Goal: Task Accomplishment & Management: Complete application form

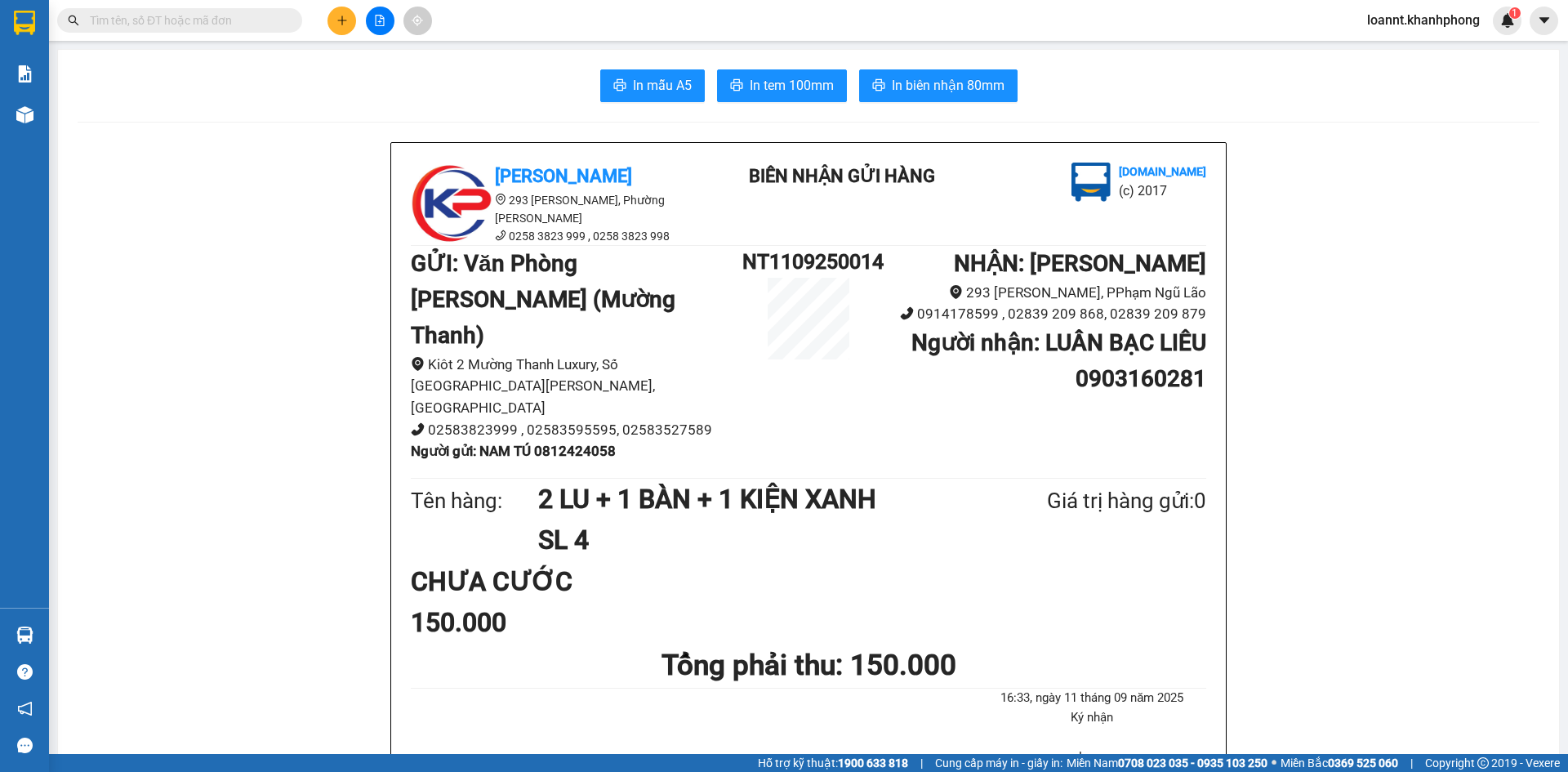
click at [341, 24] on icon "plus" at bounding box center [342, 20] width 11 height 11
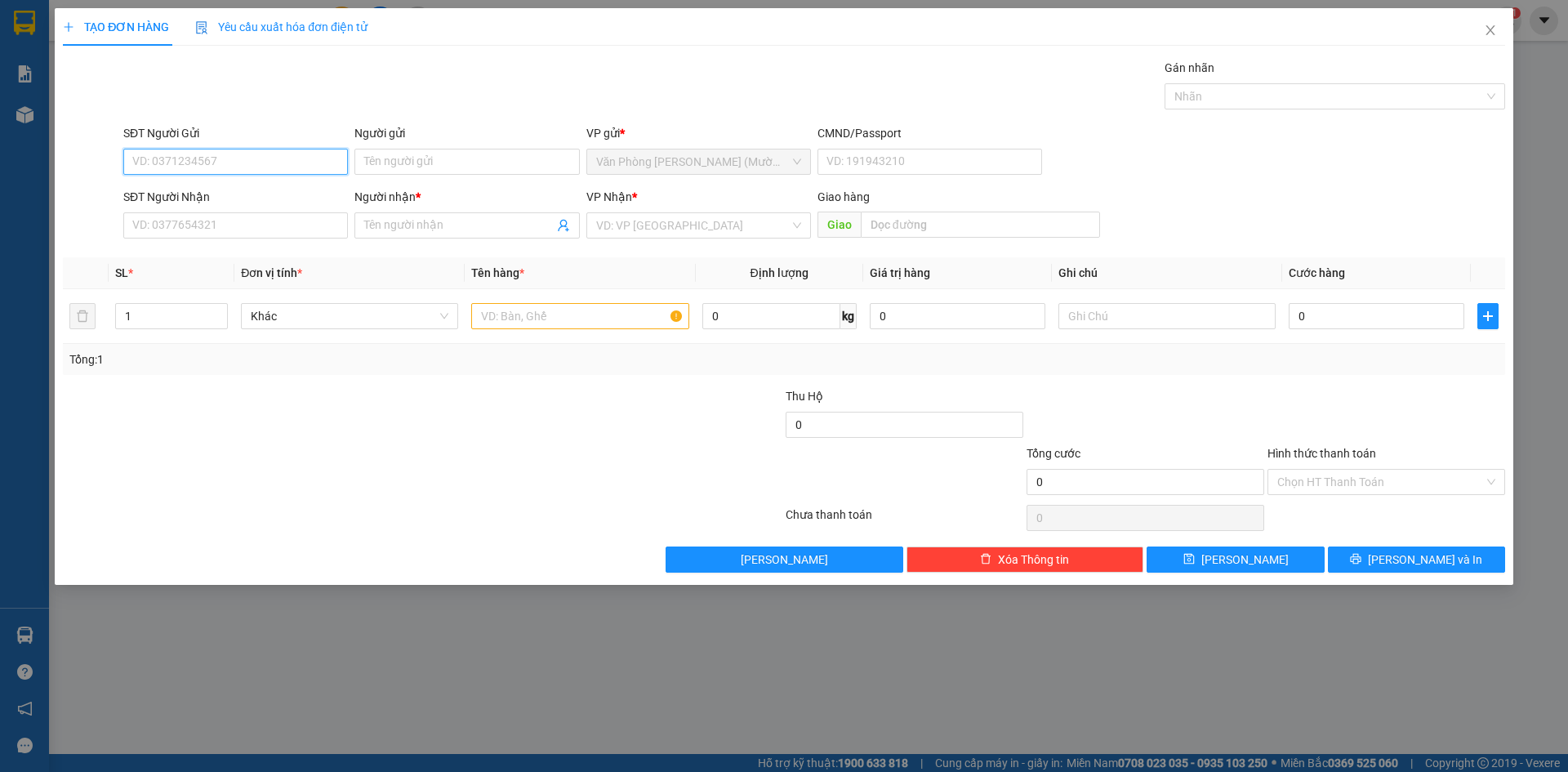
click at [199, 164] on input "SĐT Người Gửi" at bounding box center [236, 161] width 224 height 26
type input "0963179487"
click at [429, 152] on input "Người gửi" at bounding box center [466, 161] width 224 height 26
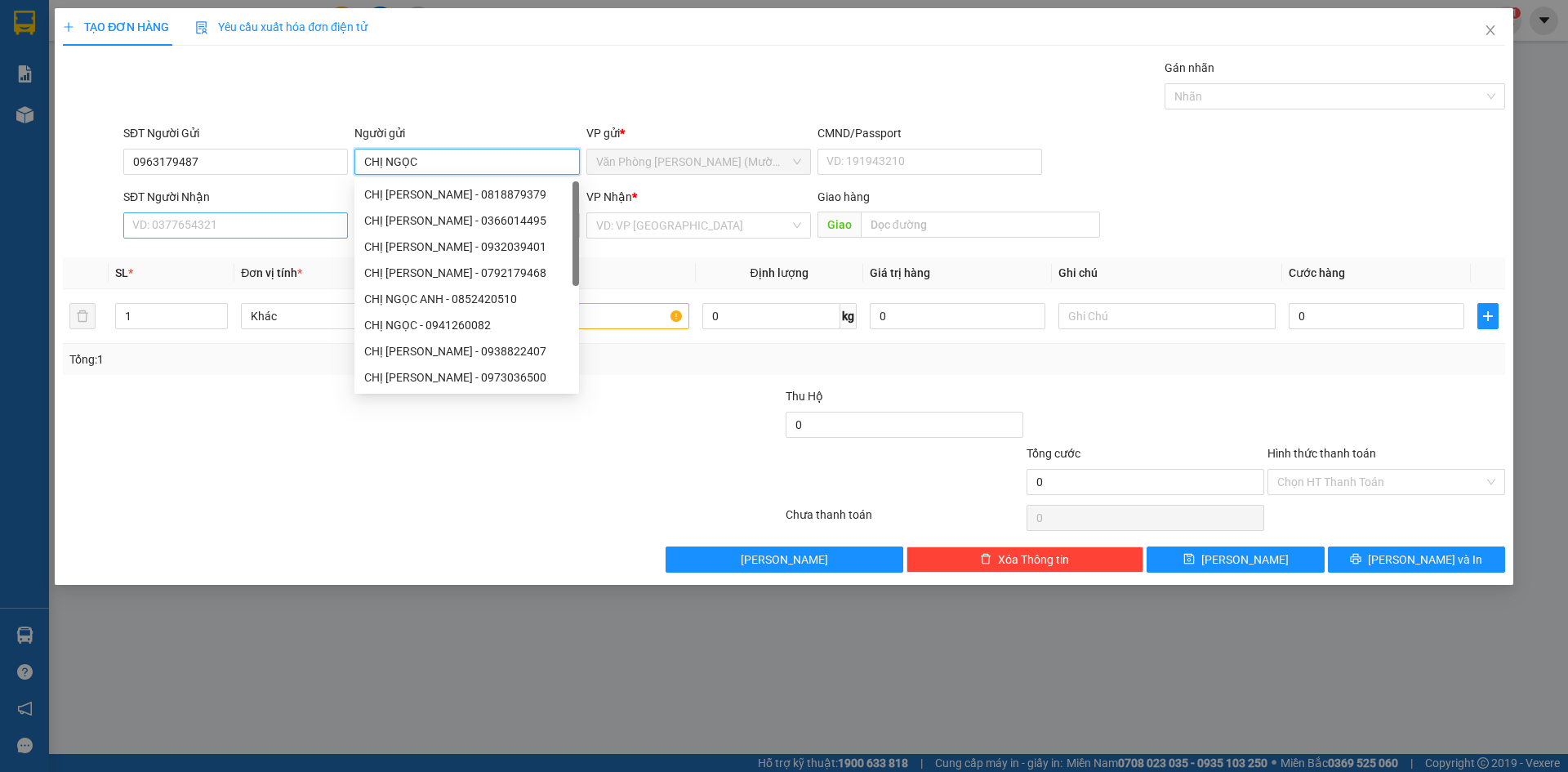
type input "CHỊ NGỌC"
click at [254, 219] on input "SĐT Người Nhận" at bounding box center [236, 225] width 224 height 26
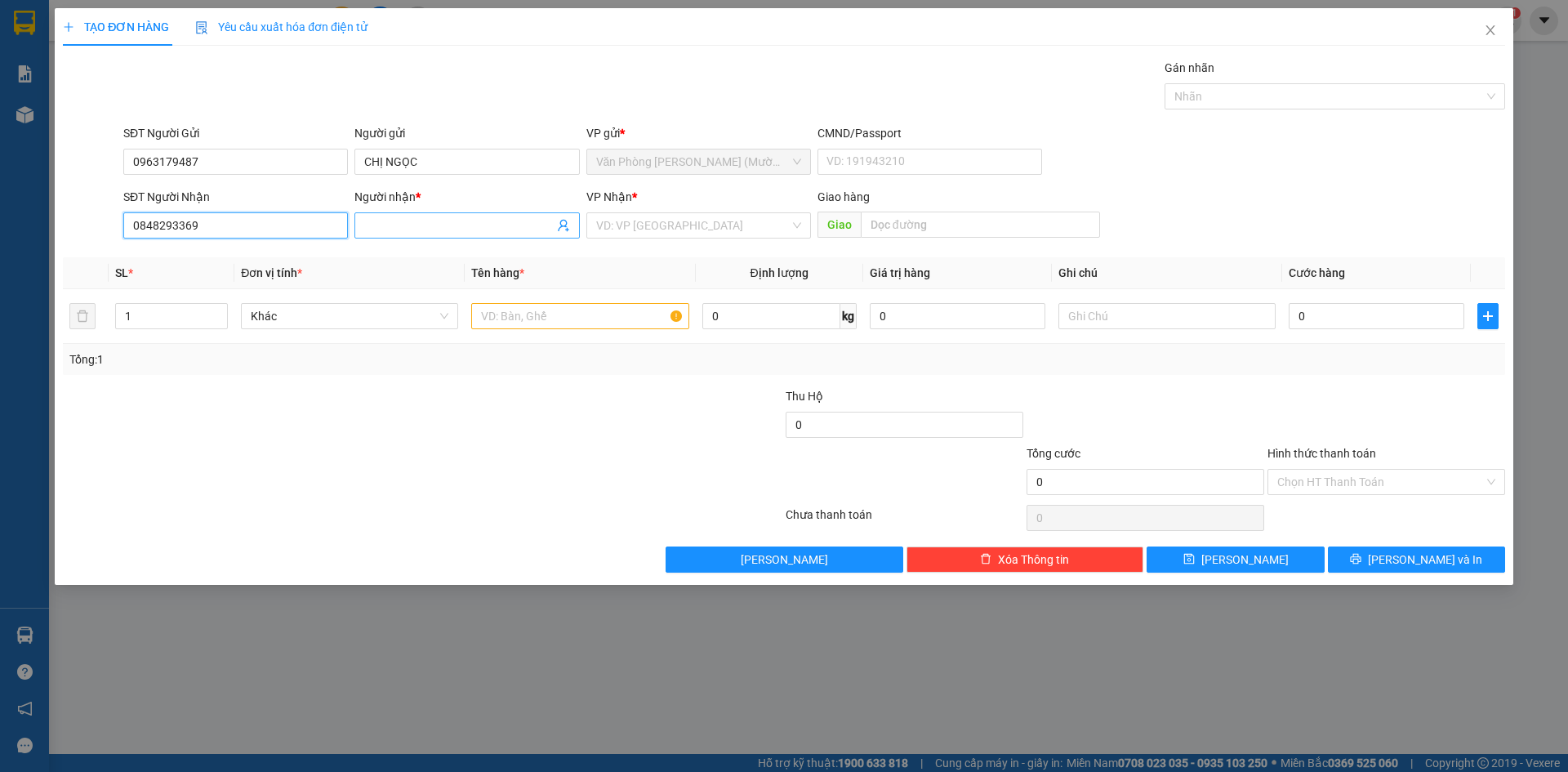
type input "0848293369"
click at [414, 222] on input "Người nhận *" at bounding box center [458, 225] width 189 height 18
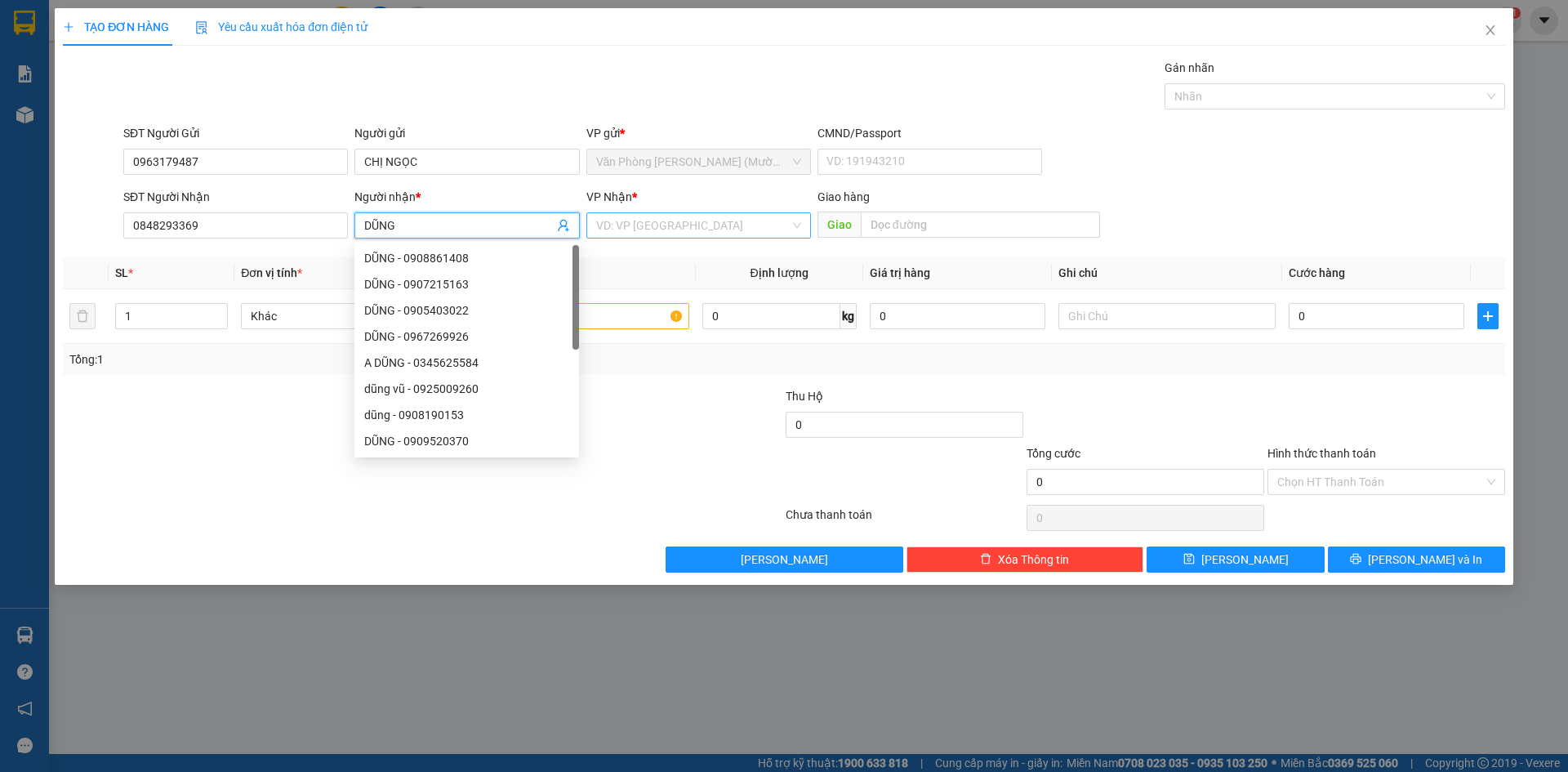
type input "DŨNG"
click at [664, 235] on input "search" at bounding box center [693, 226] width 193 height 25
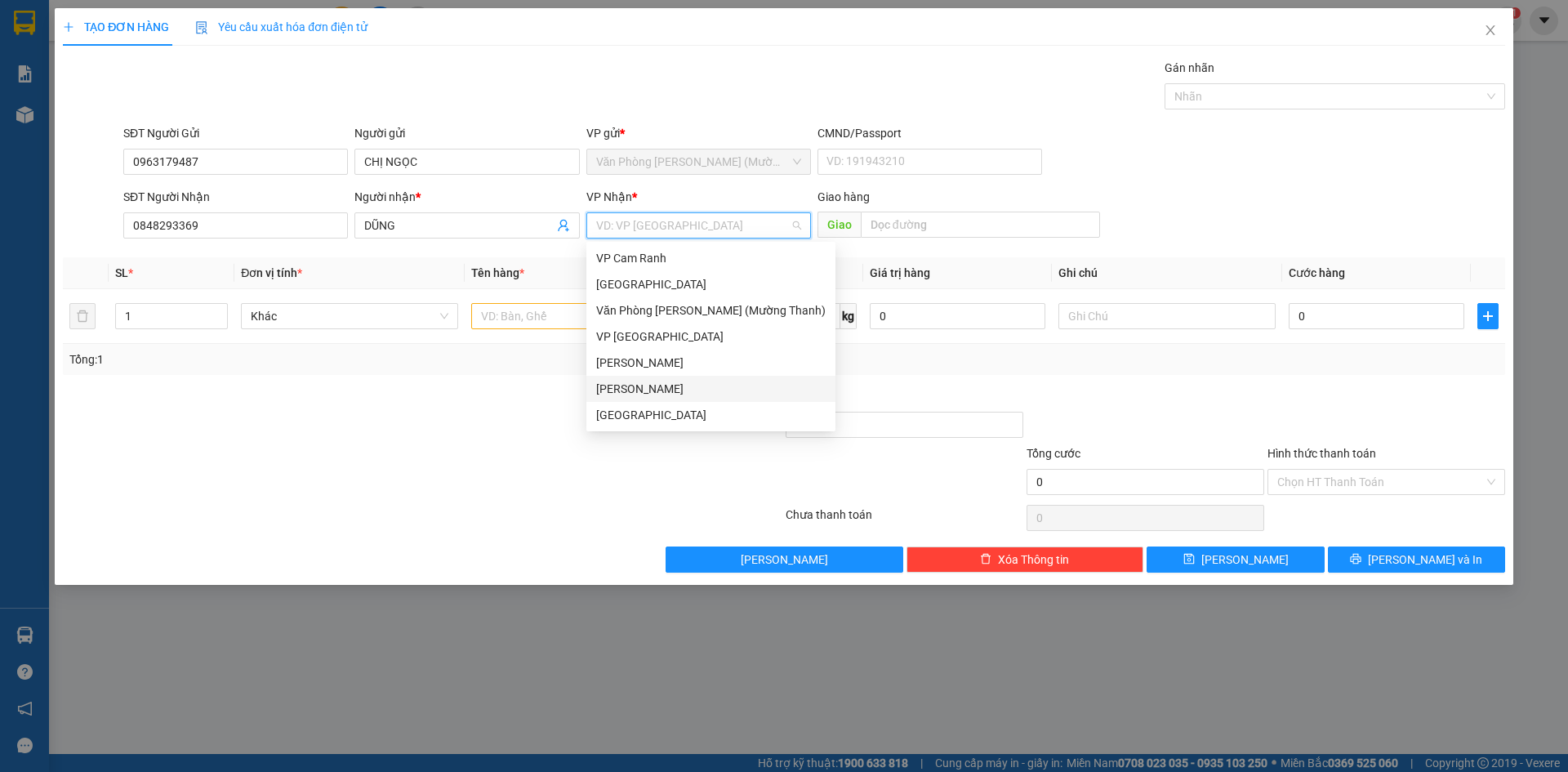
click at [657, 392] on div "[PERSON_NAME]" at bounding box center [711, 388] width 230 height 18
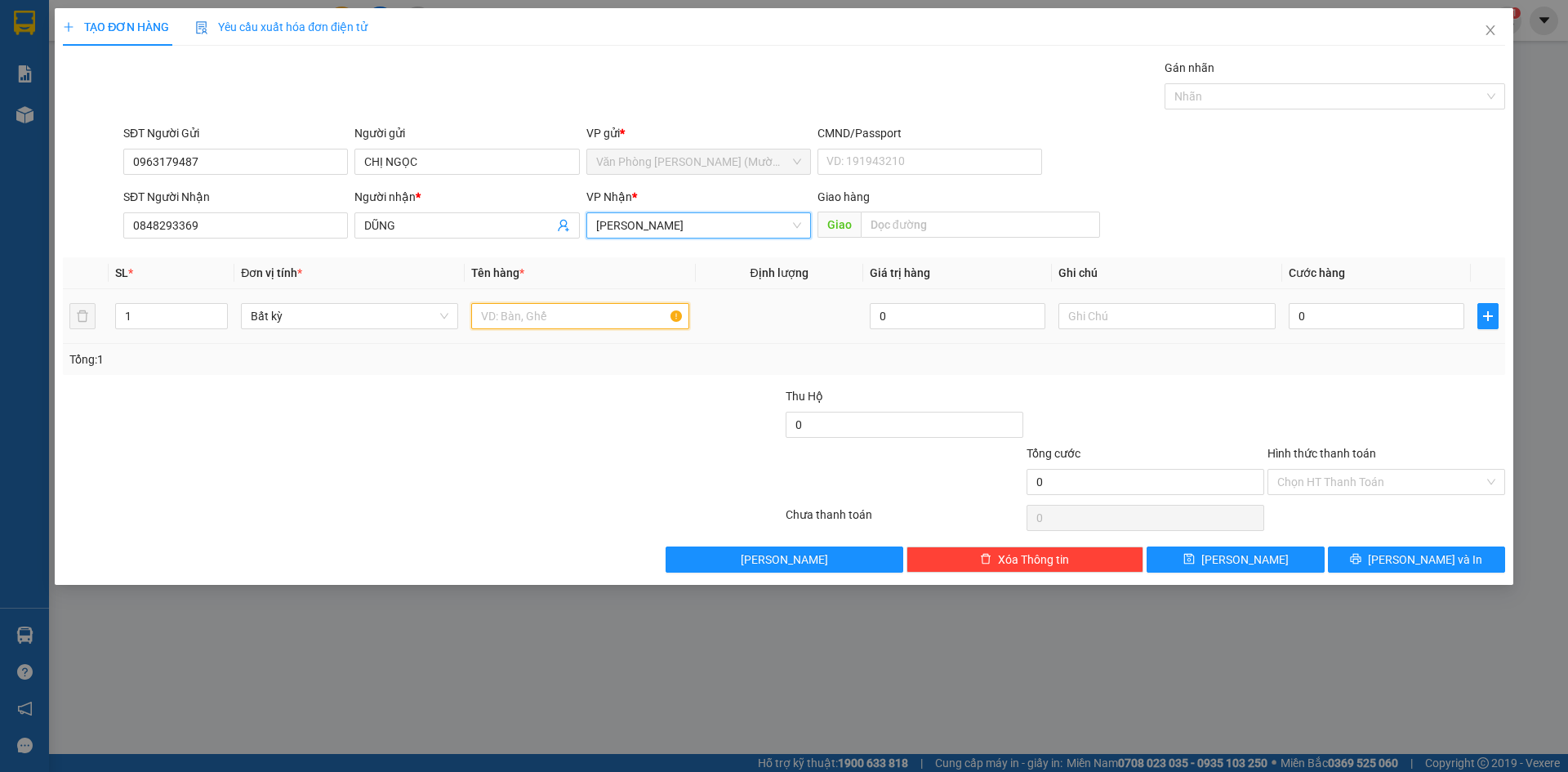
click at [524, 309] on input "text" at bounding box center [579, 315] width 217 height 26
type input "HỘP NHỎ"
click at [1328, 316] on input "0" at bounding box center [1376, 315] width 175 height 26
type input "2"
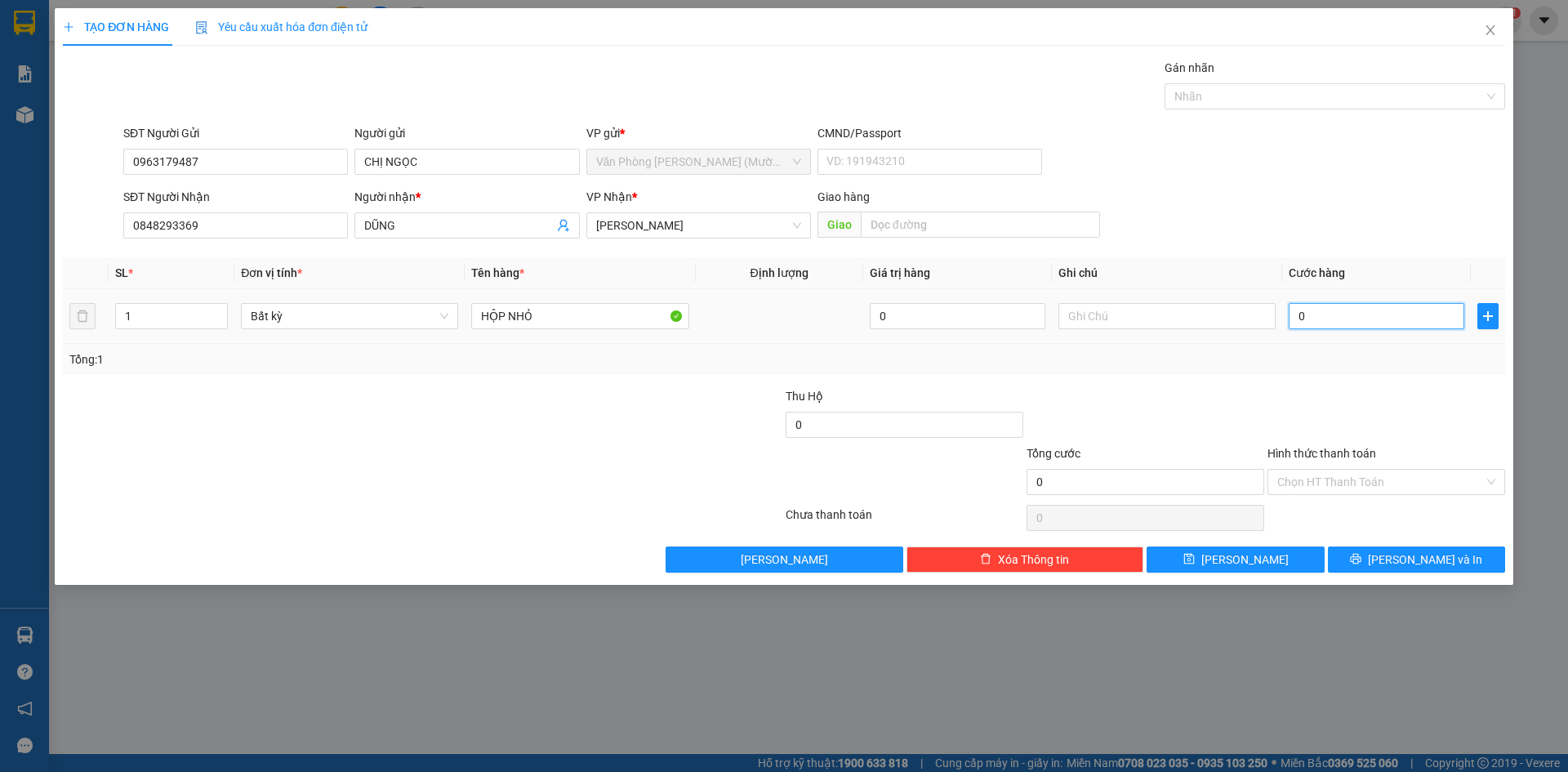
type input "2"
type input "20"
type input "20.000"
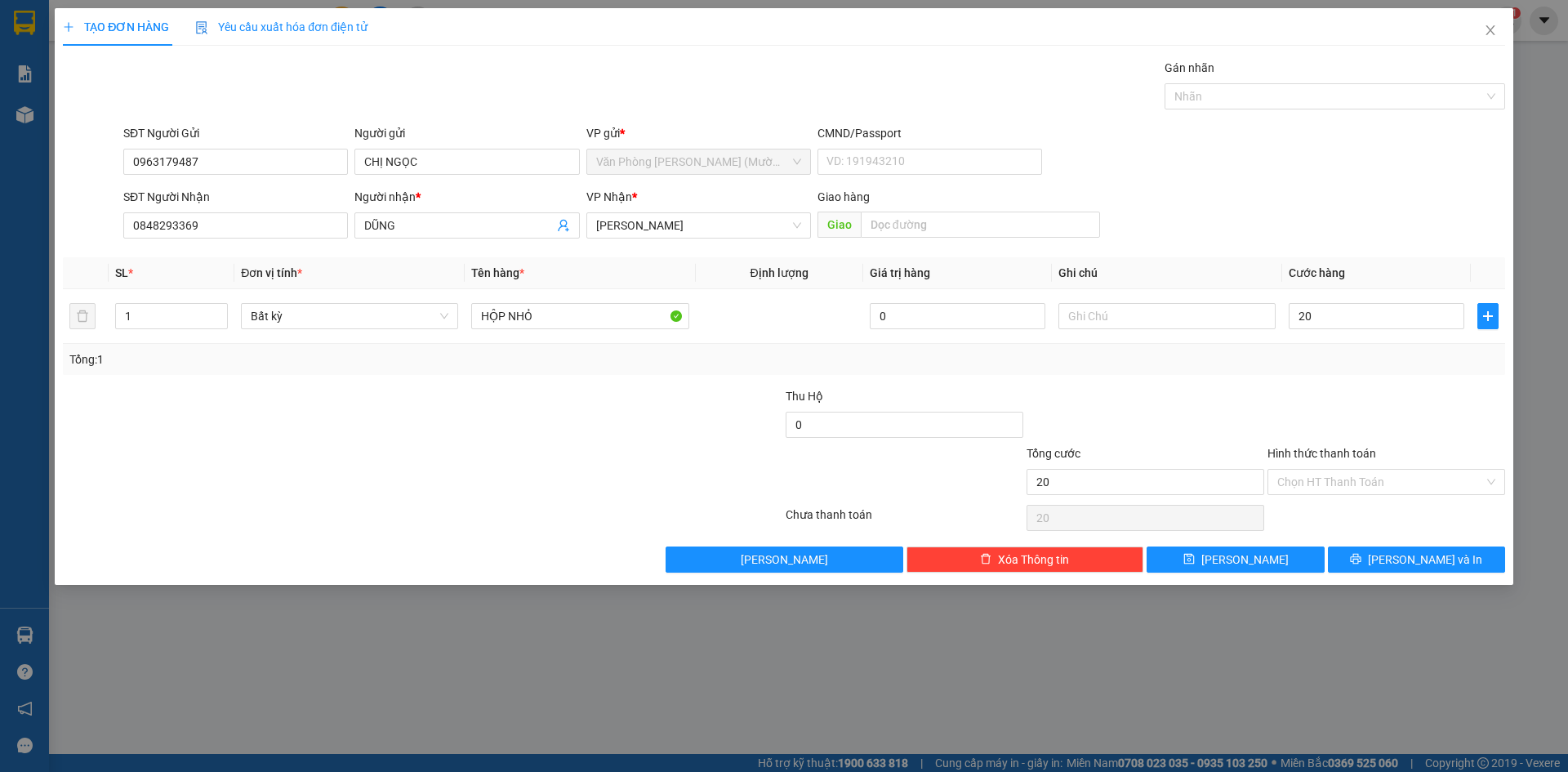
type input "20.000"
click at [1329, 371] on div "Tổng: 1" at bounding box center [784, 359] width 1443 height 31
click at [1156, 322] on input "text" at bounding box center [1167, 315] width 217 height 26
type input "GIAO TẬN NƠI"
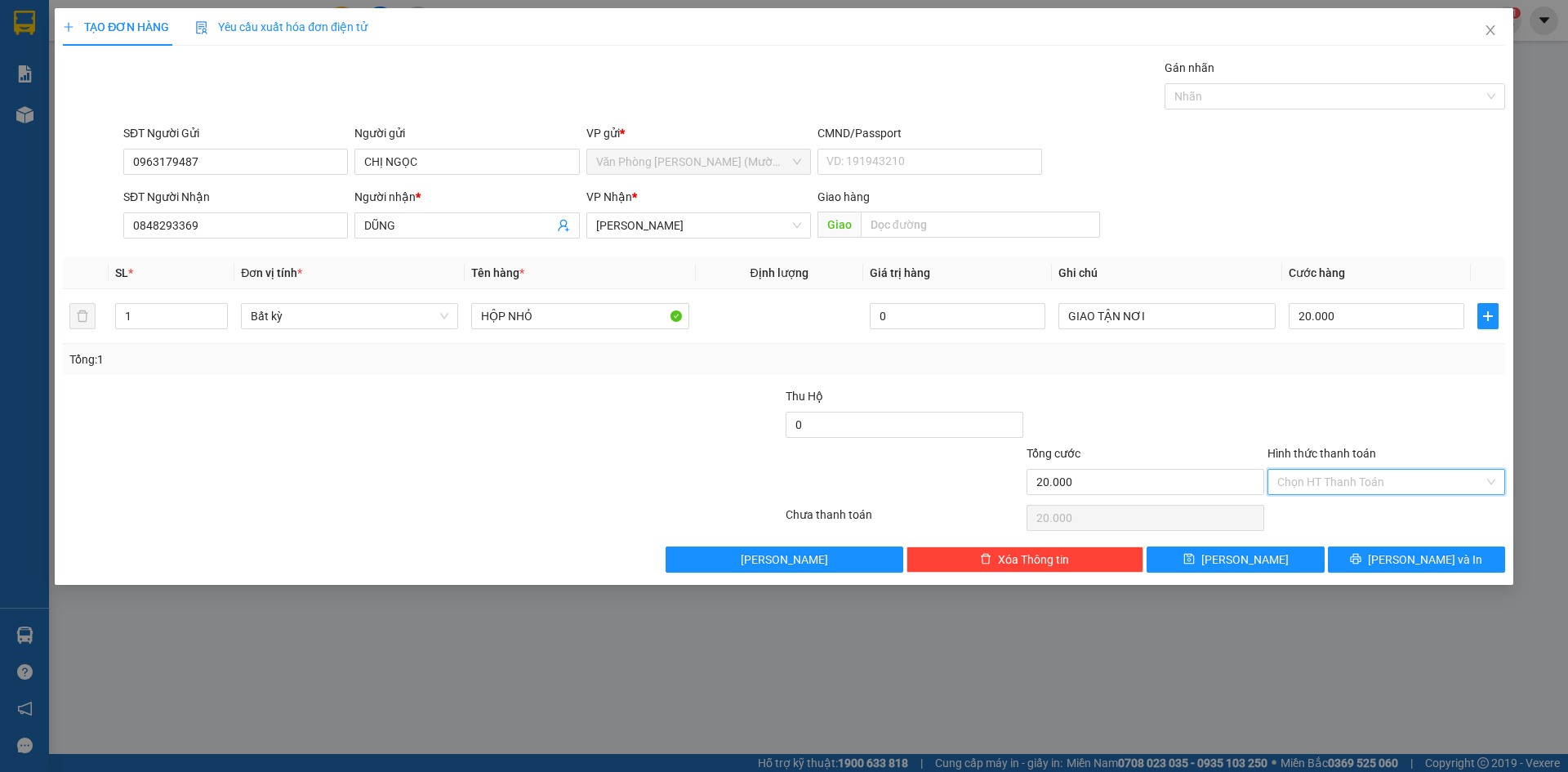
click at [1352, 481] on input "Hình thức thanh toán" at bounding box center [1381, 482] width 207 height 25
click at [1311, 513] on div "Tại văn phòng" at bounding box center [1387, 514] width 218 height 18
type input "0"
click at [1398, 557] on button "[PERSON_NAME] và In" at bounding box center [1416, 558] width 177 height 26
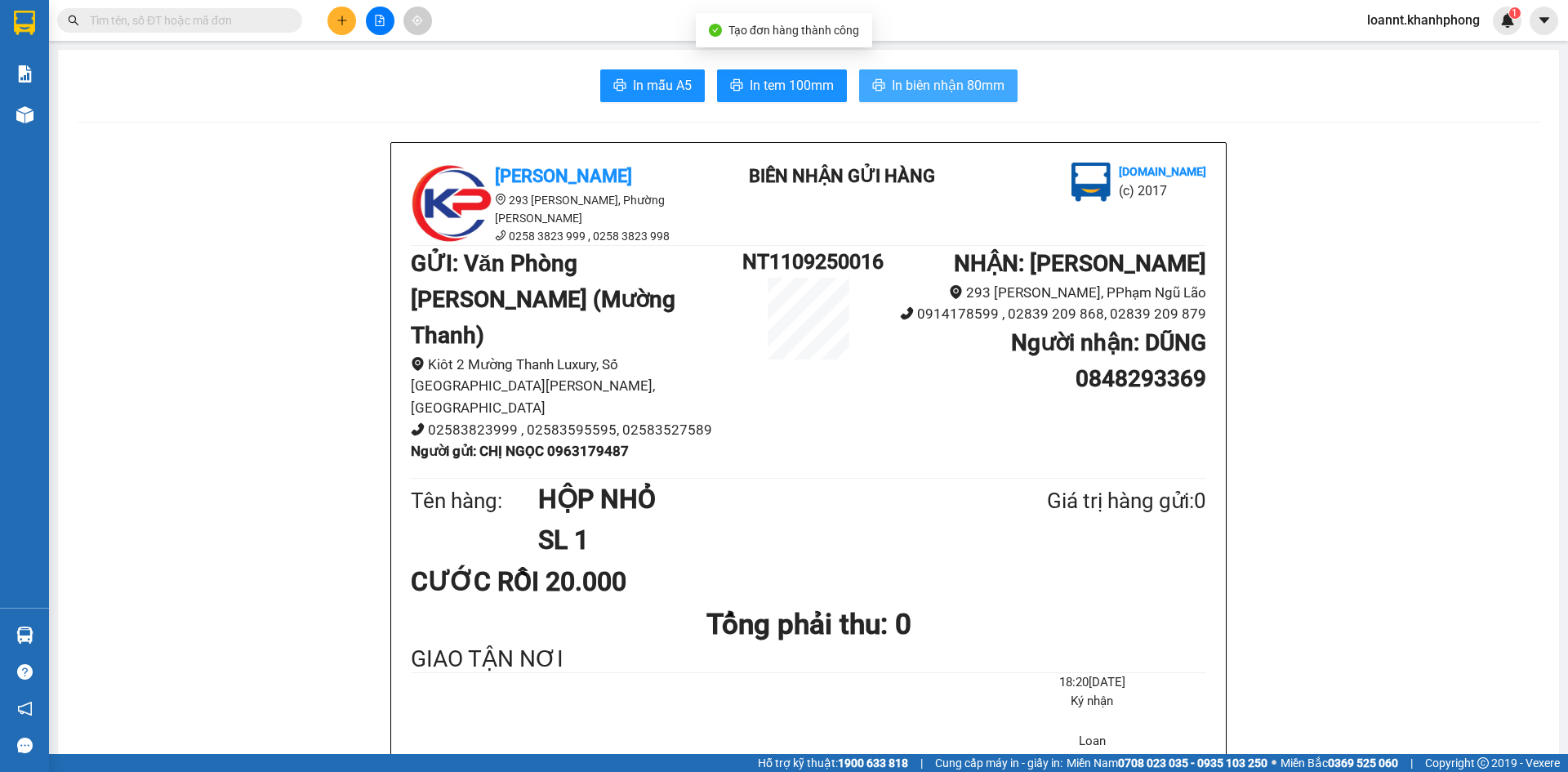
click at [967, 90] on span "In biên nhận 80mm" at bounding box center [948, 84] width 113 height 20
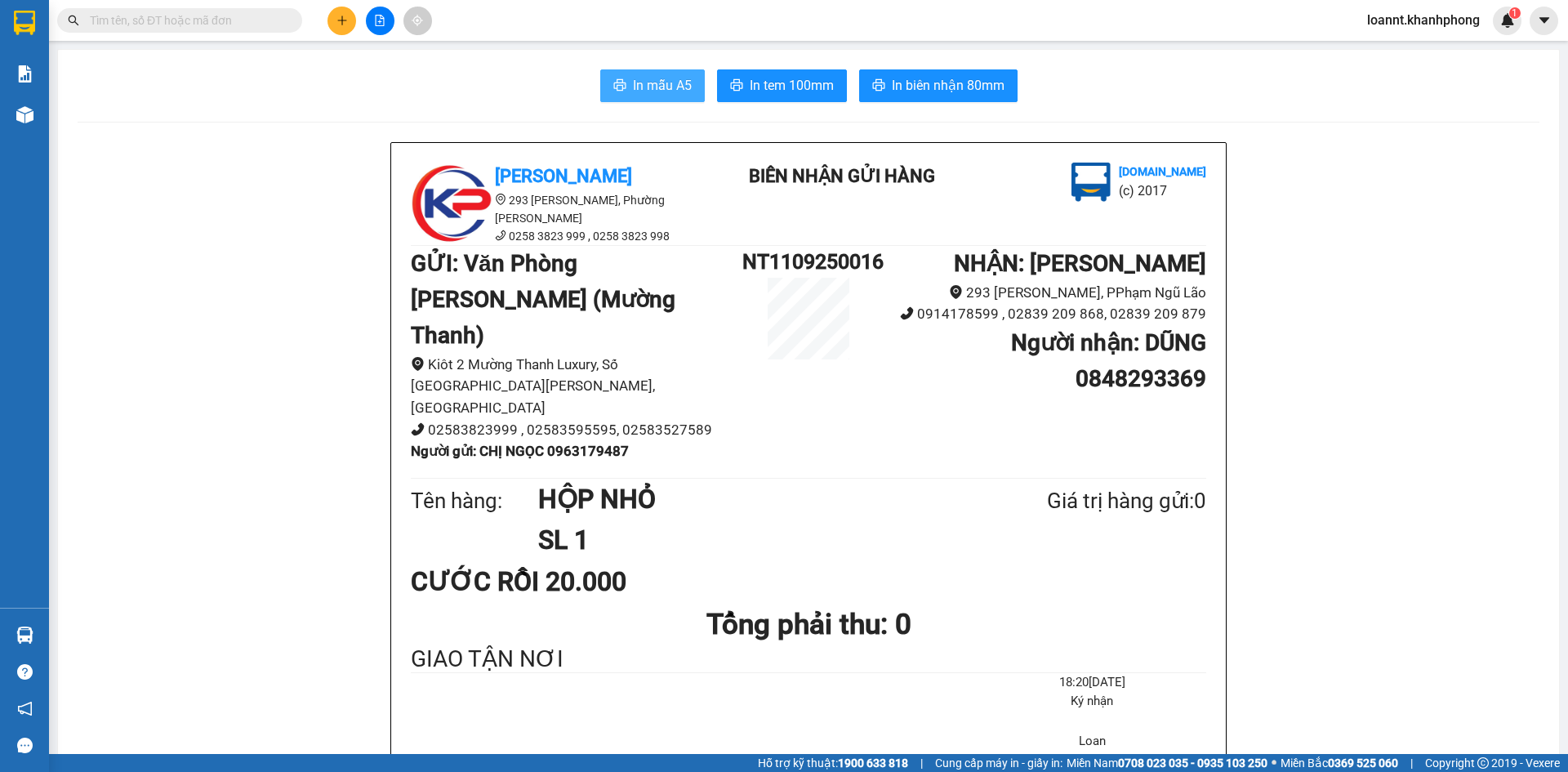
click at [647, 84] on span "In mẫu A5" at bounding box center [662, 84] width 58 height 20
